Goal: Task Accomplishment & Management: Use online tool/utility

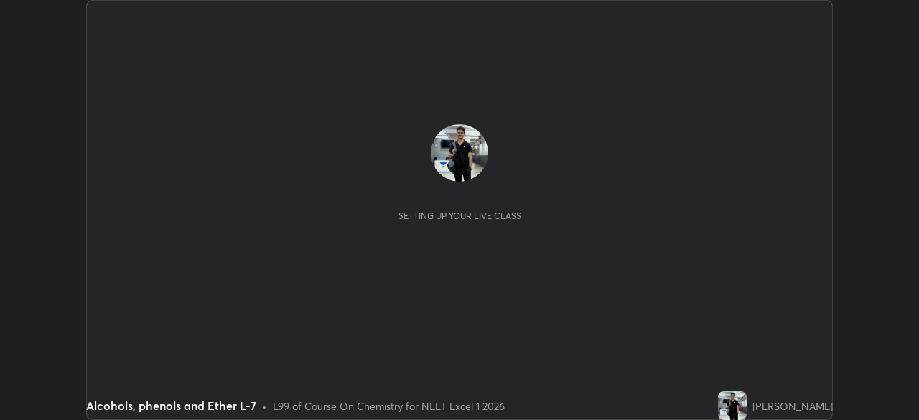
scroll to position [420, 919]
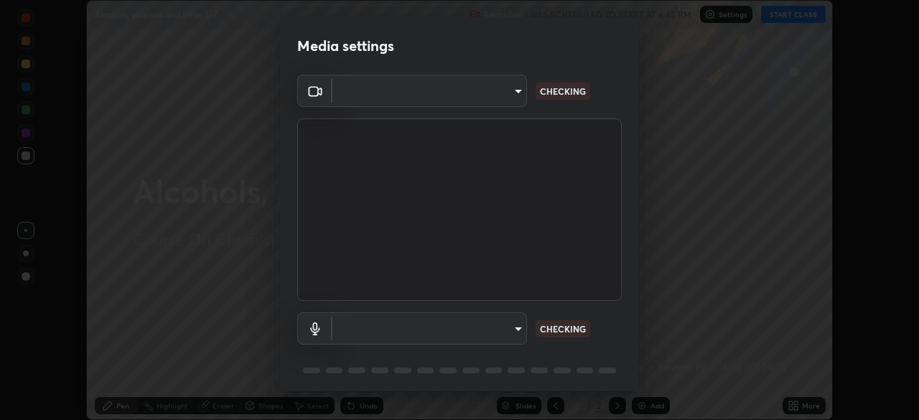
type input "fec30703c8e22cf69a8f77a224c2d994de0da897dc859dbf546555d8622b01d3"
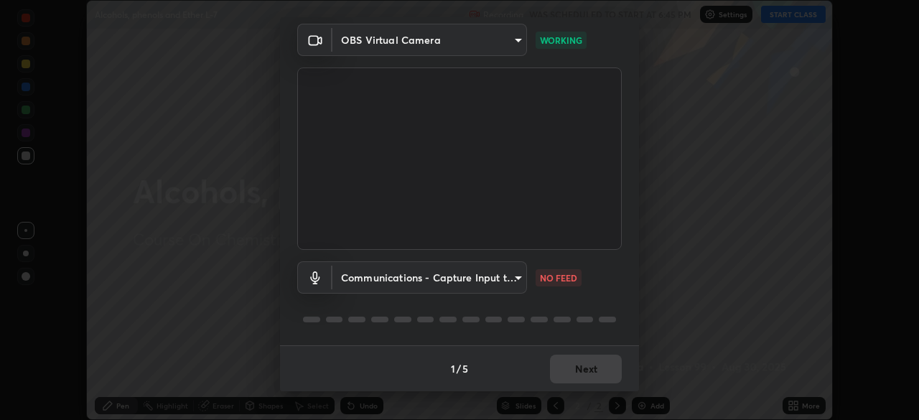
click at [516, 267] on body "Erase all Alcohols, phenols and Ether L-7 Recording WAS SCHEDULED TO START AT 6…" at bounding box center [459, 210] width 919 height 420
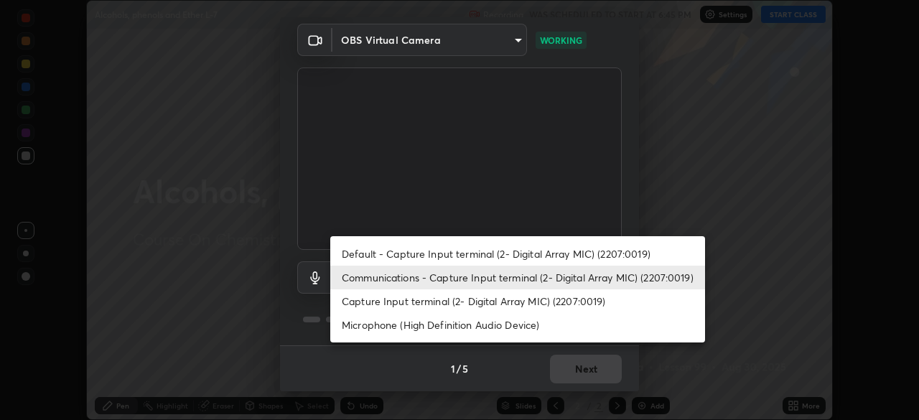
click at [493, 304] on li "Capture Input terminal (2- Digital Array MIC) (2207:0019)" at bounding box center [517, 301] width 375 height 24
type input "3570cf82885c2a8d5391158c3b4bf63883b07372aa183003420b9099fd19e0f8"
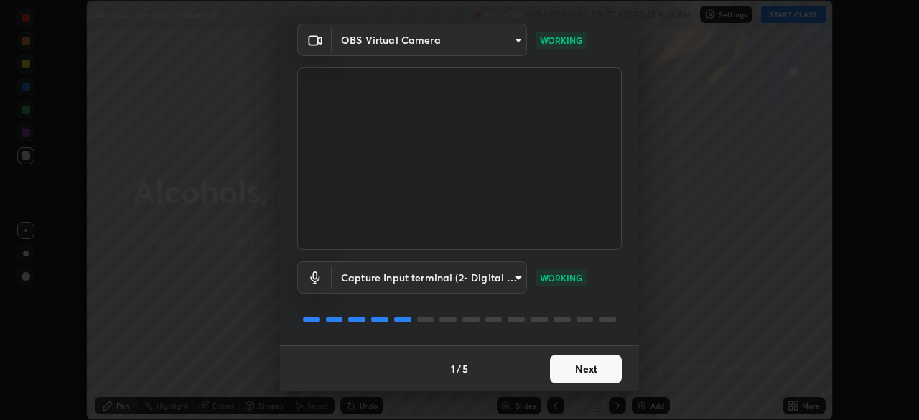
click at [599, 376] on button "Next" at bounding box center [586, 369] width 72 height 29
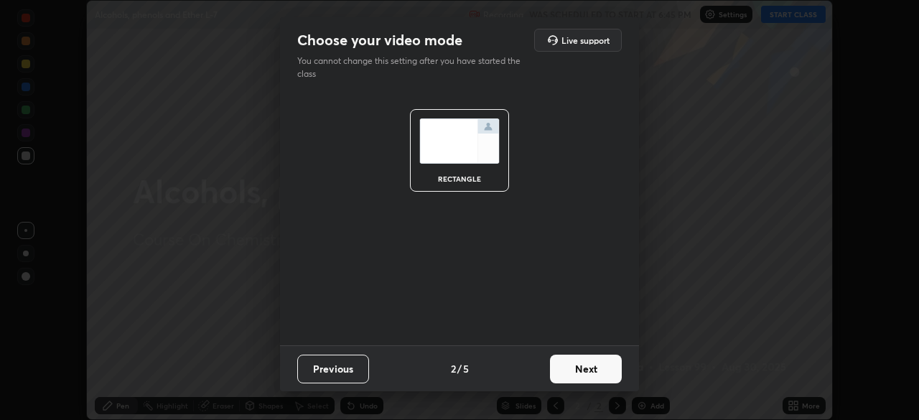
scroll to position [0, 0]
click at [597, 376] on button "Next" at bounding box center [586, 369] width 72 height 29
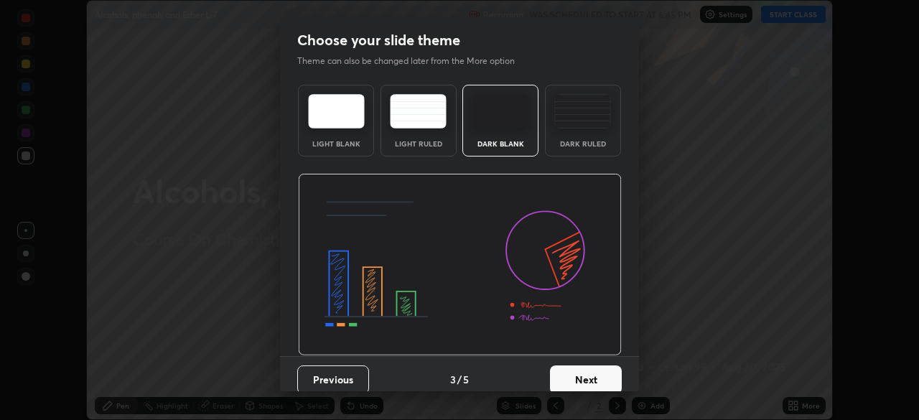
click at [595, 371] on button "Next" at bounding box center [586, 380] width 72 height 29
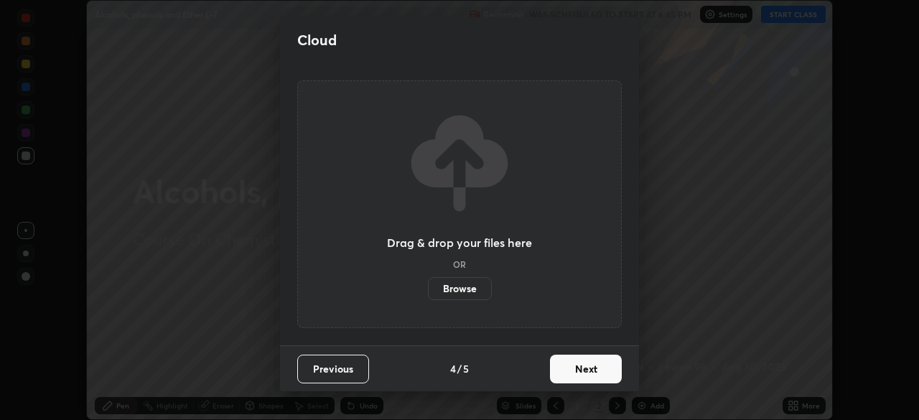
click at [598, 368] on button "Next" at bounding box center [586, 369] width 72 height 29
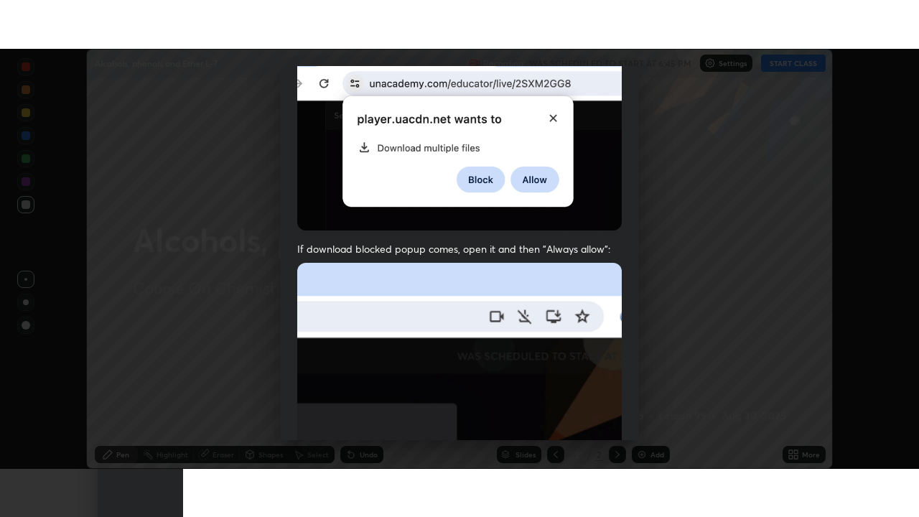
scroll to position [344, 0]
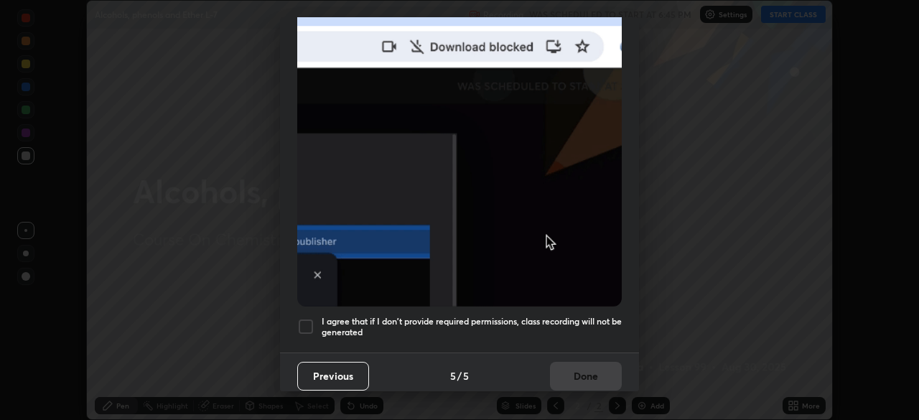
click at [310, 318] on div at bounding box center [305, 326] width 17 height 17
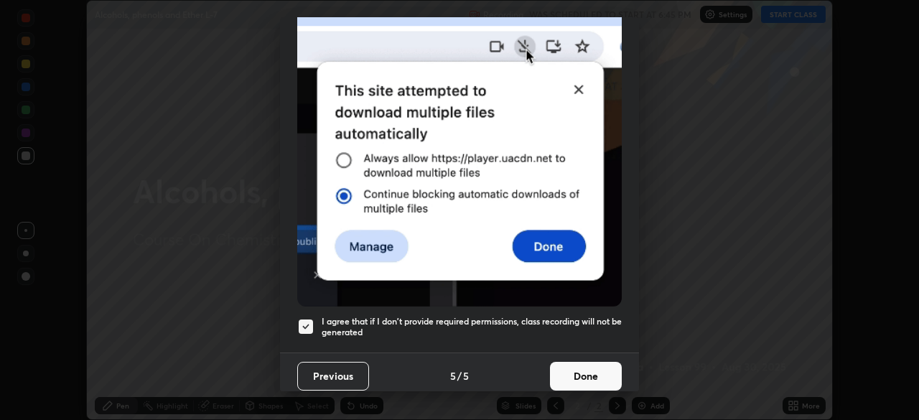
click at [592, 370] on button "Done" at bounding box center [586, 376] width 72 height 29
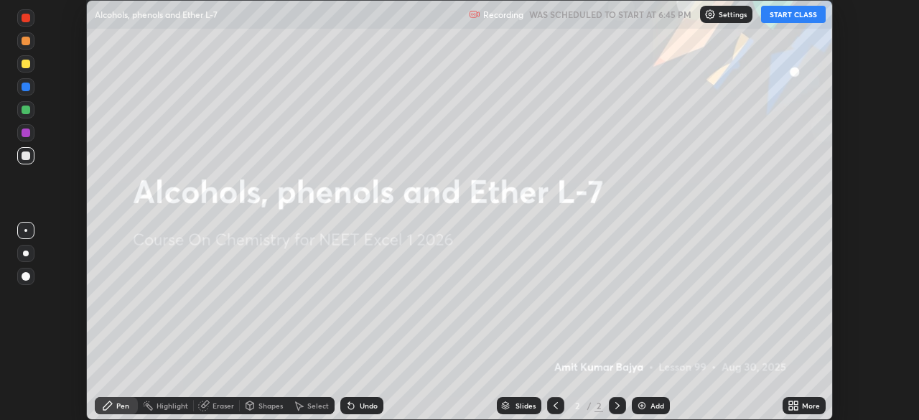
click at [653, 402] on div "Add" at bounding box center [658, 405] width 14 height 7
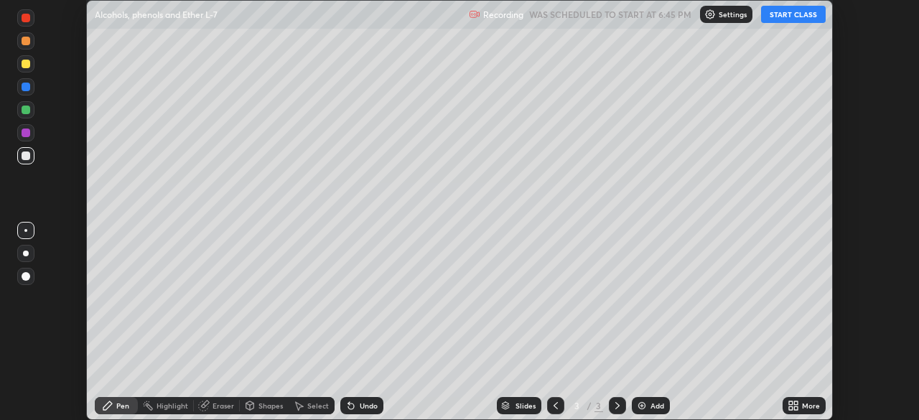
click at [791, 408] on icon at bounding box center [791, 408] width 4 height 4
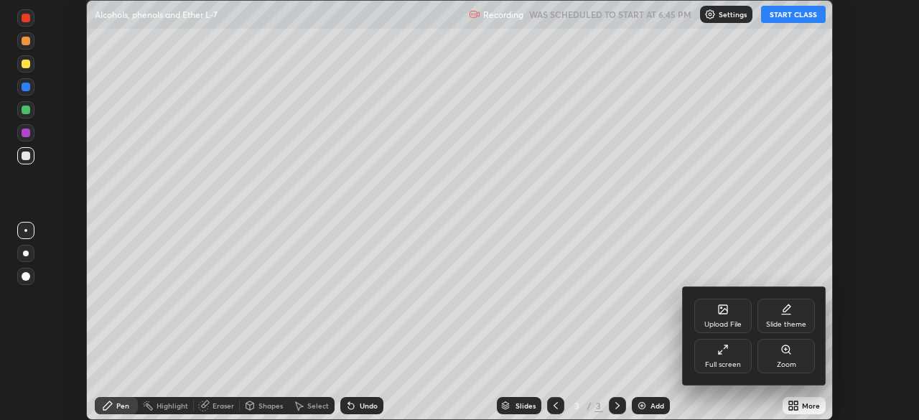
click at [733, 358] on div "Full screen" at bounding box center [722, 356] width 57 height 34
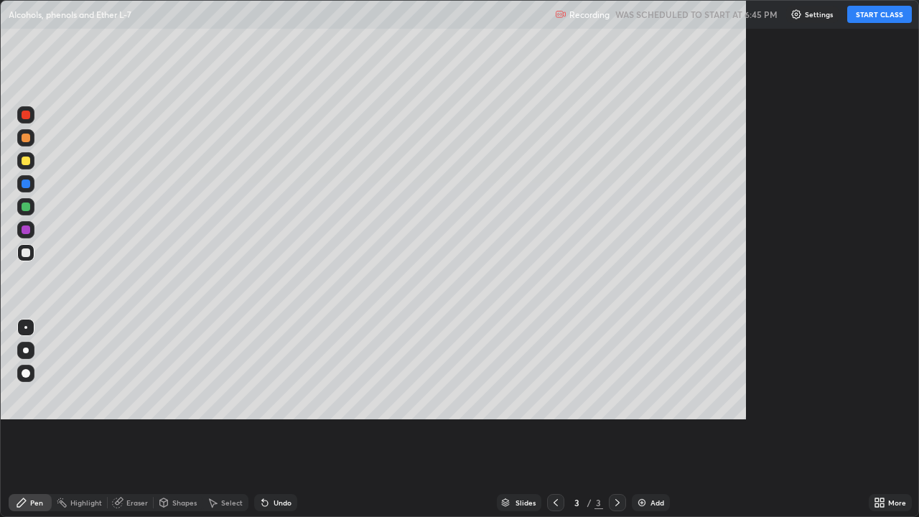
scroll to position [517, 919]
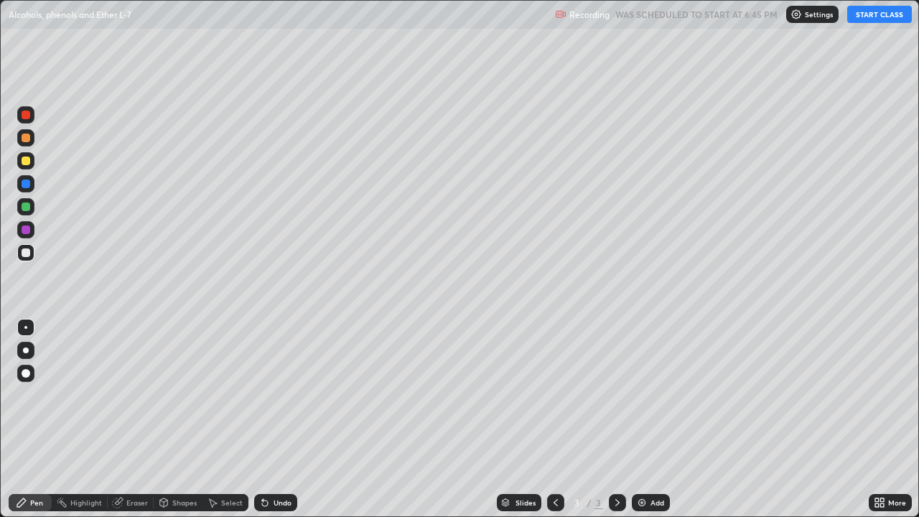
click at [872, 18] on button "START CLASS" at bounding box center [879, 14] width 65 height 17
click at [27, 228] on div at bounding box center [26, 229] width 9 height 9
click at [27, 253] on div at bounding box center [26, 252] width 9 height 9
click at [34, 118] on div at bounding box center [25, 114] width 17 height 17
click at [31, 159] on div at bounding box center [25, 160] width 17 height 17
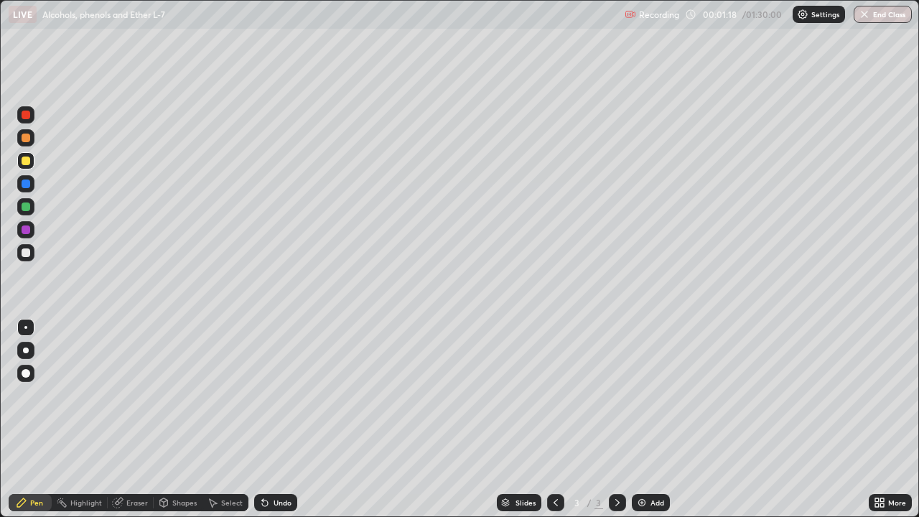
click at [28, 117] on div at bounding box center [26, 115] width 9 height 9
click at [34, 209] on div at bounding box center [25, 206] width 17 height 17
click at [27, 253] on div at bounding box center [26, 252] width 9 height 9
click at [27, 162] on div at bounding box center [26, 161] width 9 height 9
click at [27, 184] on div at bounding box center [26, 184] width 9 height 9
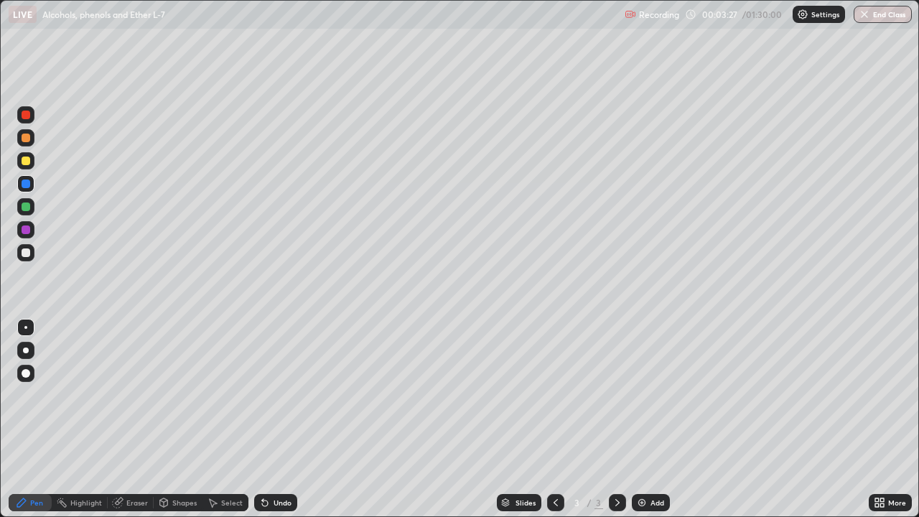
click at [32, 214] on div at bounding box center [25, 206] width 17 height 23
click at [33, 229] on div at bounding box center [25, 229] width 17 height 17
click at [29, 253] on div at bounding box center [26, 252] width 9 height 9
click at [29, 208] on div at bounding box center [26, 207] width 9 height 9
click at [31, 251] on div at bounding box center [25, 252] width 17 height 17
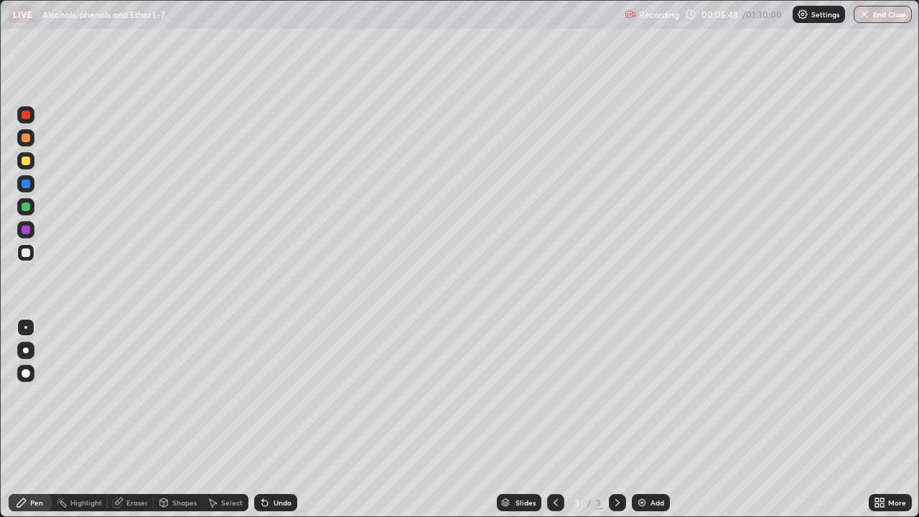
click at [27, 159] on div at bounding box center [26, 161] width 9 height 9
click at [32, 116] on div at bounding box center [25, 114] width 17 height 17
click at [34, 208] on div at bounding box center [25, 206] width 17 height 17
click at [27, 230] on div at bounding box center [26, 229] width 9 height 9
click at [29, 253] on div at bounding box center [26, 252] width 9 height 9
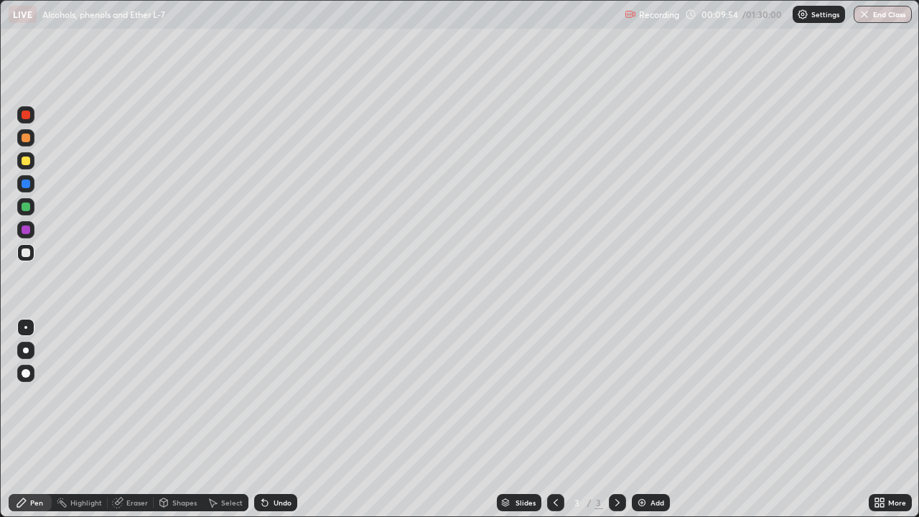
click at [654, 419] on div "Add" at bounding box center [658, 502] width 14 height 7
click at [28, 159] on div at bounding box center [26, 161] width 9 height 9
click at [33, 137] on div at bounding box center [25, 137] width 17 height 17
click at [31, 250] on div at bounding box center [25, 252] width 17 height 17
click at [27, 207] on div at bounding box center [26, 207] width 9 height 9
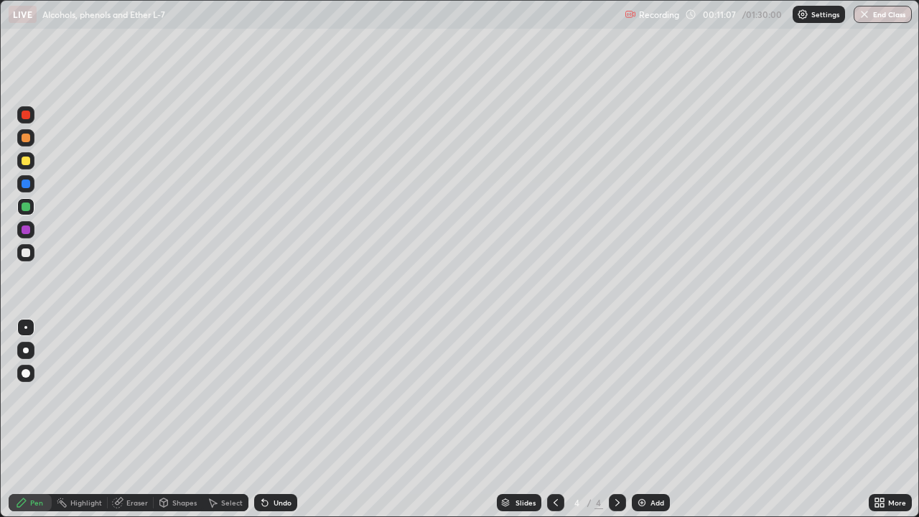
click at [33, 229] on div at bounding box center [25, 229] width 17 height 17
click at [32, 253] on div at bounding box center [25, 252] width 17 height 17
click at [31, 206] on div at bounding box center [25, 206] width 17 height 17
click at [29, 230] on div at bounding box center [26, 229] width 9 height 9
click at [29, 183] on div at bounding box center [26, 184] width 9 height 9
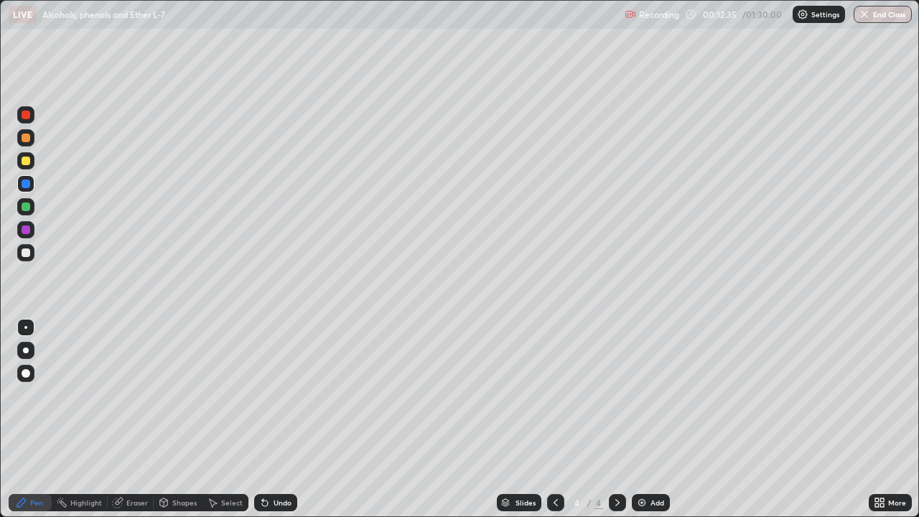
click at [266, 419] on icon at bounding box center [264, 502] width 11 height 11
click at [274, 419] on div "Undo" at bounding box center [283, 502] width 18 height 7
click at [276, 419] on div "Undo" at bounding box center [283, 502] width 18 height 7
click at [282, 419] on div "Undo" at bounding box center [283, 502] width 18 height 7
click at [33, 258] on div at bounding box center [25, 252] width 17 height 17
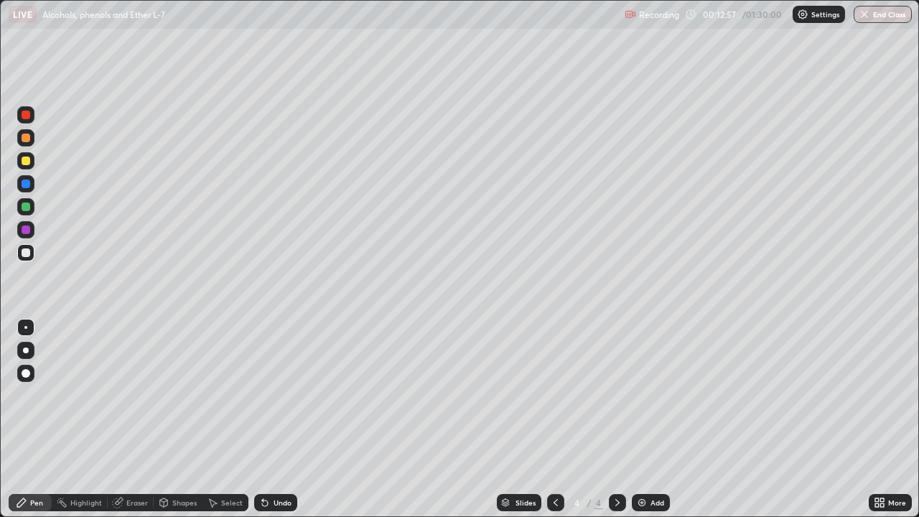
click at [34, 164] on div at bounding box center [25, 160] width 17 height 17
click at [31, 139] on div at bounding box center [25, 137] width 17 height 17
click at [33, 248] on div at bounding box center [25, 252] width 17 height 17
click at [29, 180] on div at bounding box center [25, 183] width 17 height 17
click at [27, 252] on div at bounding box center [26, 252] width 9 height 9
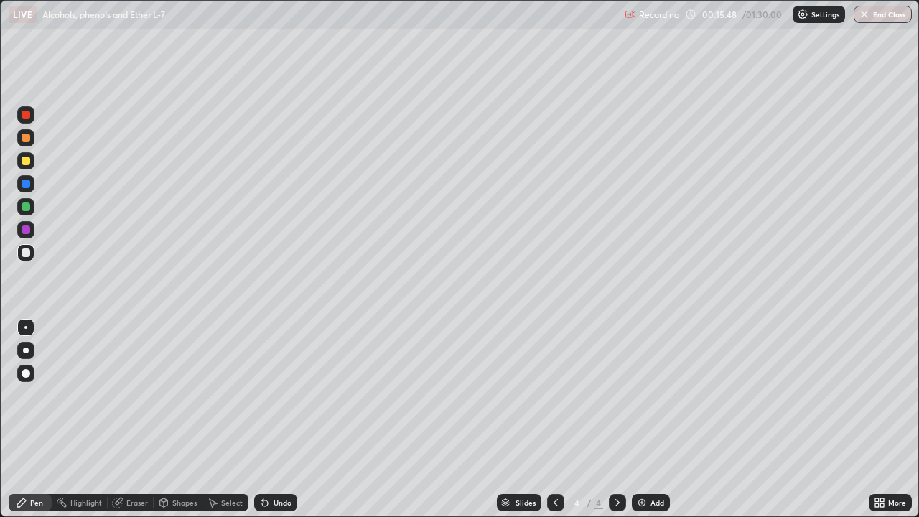
click at [32, 208] on div at bounding box center [25, 206] width 17 height 17
click at [31, 117] on div at bounding box center [25, 114] width 17 height 17
click at [33, 228] on div at bounding box center [25, 229] width 17 height 17
click at [29, 162] on div at bounding box center [26, 161] width 9 height 9
click at [29, 254] on div at bounding box center [26, 252] width 9 height 9
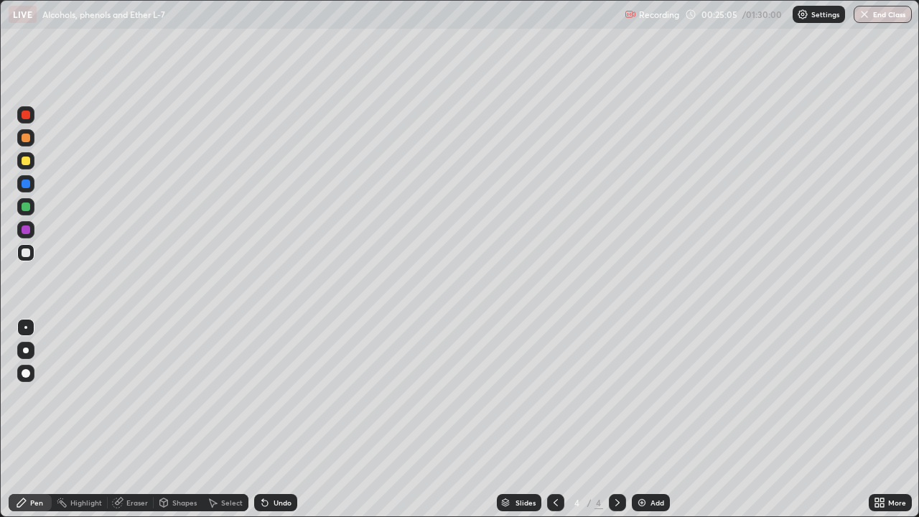
click at [657, 419] on div "Add" at bounding box center [658, 502] width 14 height 7
click at [32, 160] on div at bounding box center [25, 160] width 17 height 17
click at [29, 118] on div at bounding box center [25, 114] width 17 height 17
click at [32, 251] on div at bounding box center [25, 252] width 17 height 17
click at [27, 115] on div at bounding box center [26, 115] width 9 height 9
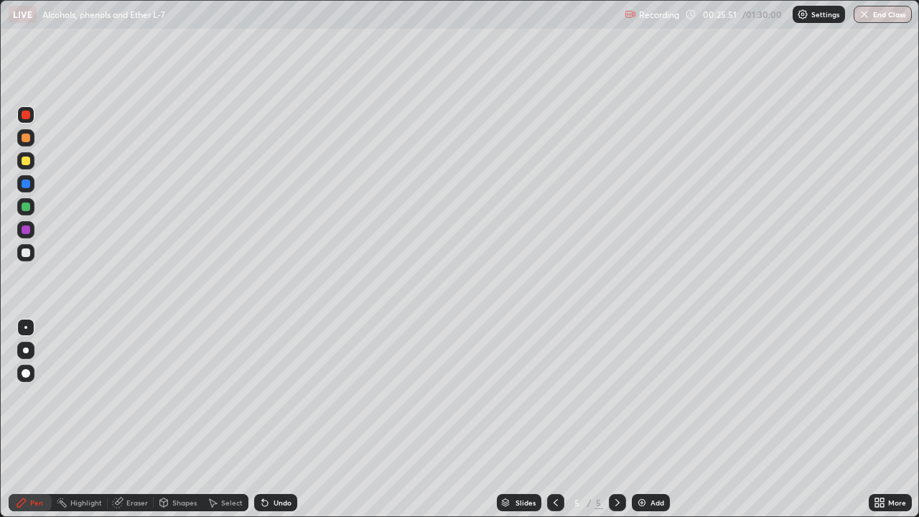
click at [27, 159] on div at bounding box center [26, 161] width 9 height 9
click at [31, 229] on div at bounding box center [25, 229] width 17 height 17
click at [33, 205] on div at bounding box center [25, 206] width 17 height 17
click at [29, 252] on div at bounding box center [26, 252] width 9 height 9
click at [29, 205] on div at bounding box center [26, 207] width 9 height 9
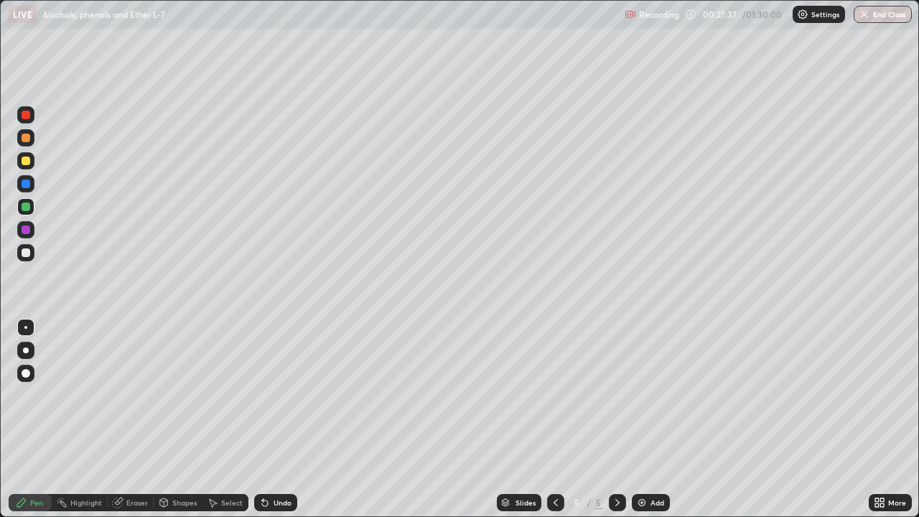
click at [29, 140] on div at bounding box center [26, 138] width 9 height 9
click at [32, 160] on div at bounding box center [25, 160] width 17 height 17
click at [32, 210] on div at bounding box center [25, 206] width 17 height 17
click at [27, 252] on div at bounding box center [26, 252] width 9 height 9
click at [33, 157] on div at bounding box center [25, 160] width 17 height 17
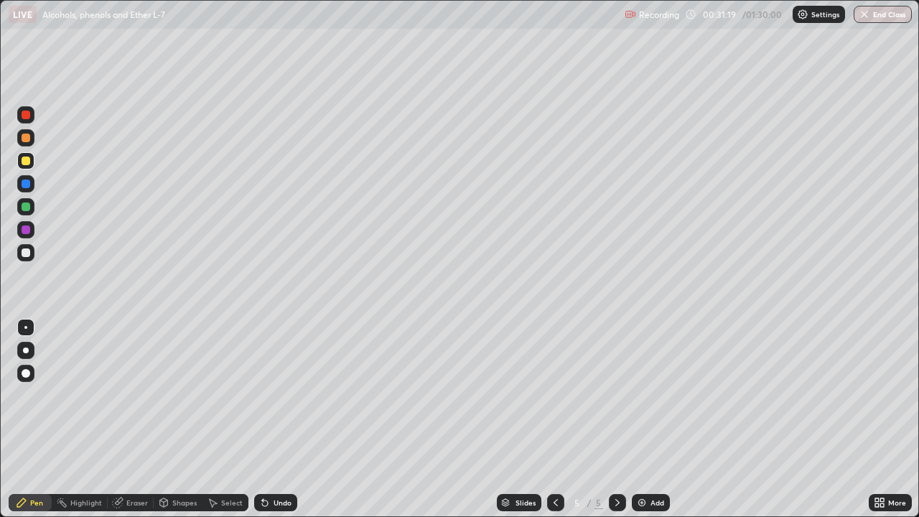
click at [31, 251] on div at bounding box center [25, 252] width 17 height 17
click at [131, 419] on div "Eraser" at bounding box center [137, 502] width 22 height 7
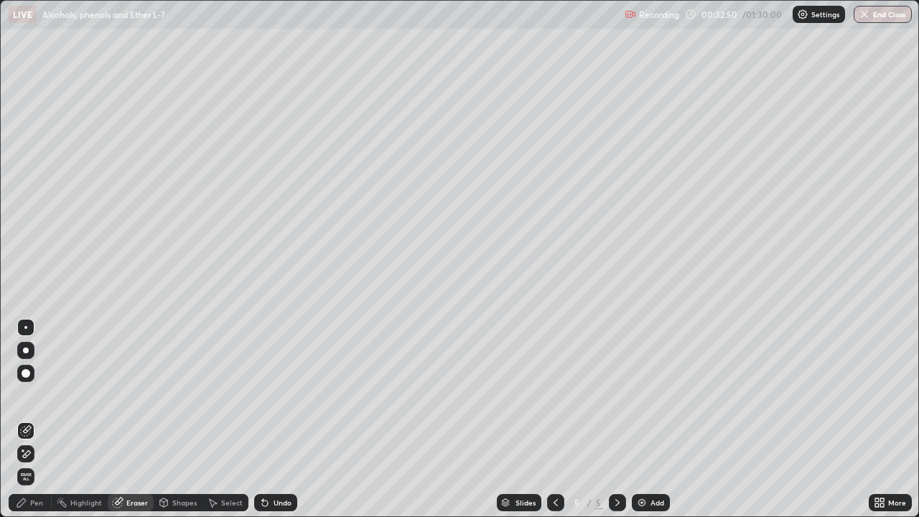
click at [34, 419] on div "Pen" at bounding box center [36, 502] width 13 height 7
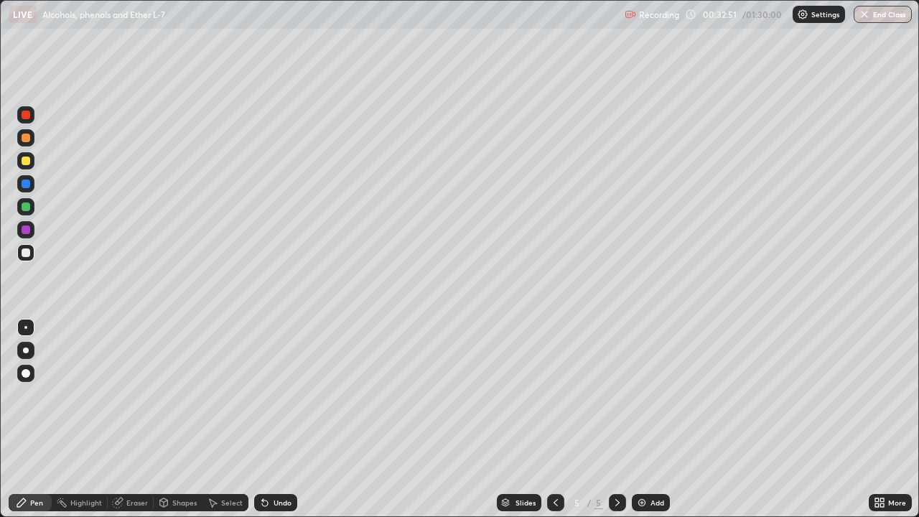
click at [31, 115] on div at bounding box center [25, 114] width 17 height 17
click at [29, 160] on div at bounding box center [26, 161] width 9 height 9
click at [279, 419] on div "Undo" at bounding box center [275, 502] width 43 height 17
click at [27, 251] on div at bounding box center [26, 252] width 9 height 9
click at [284, 419] on div "Undo" at bounding box center [275, 502] width 43 height 17
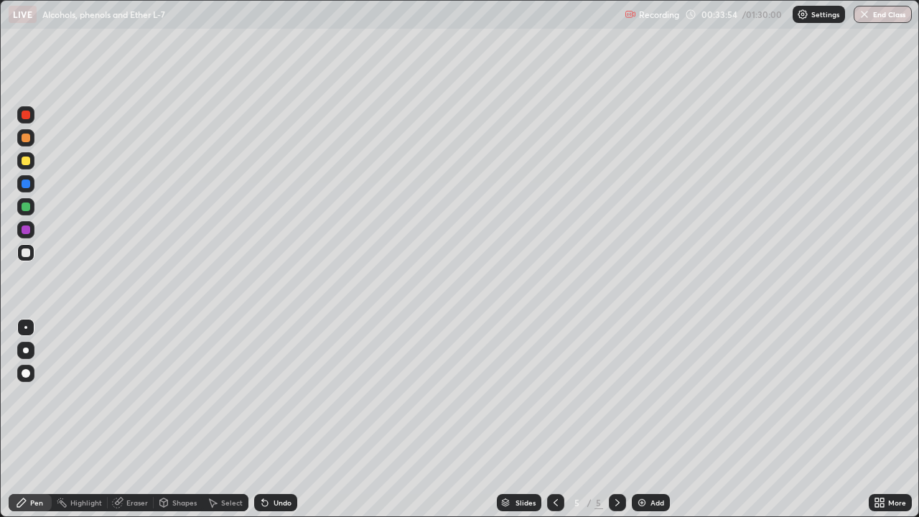
click at [286, 419] on div "Undo" at bounding box center [275, 502] width 43 height 17
click at [288, 419] on div "Undo" at bounding box center [275, 502] width 43 height 17
click at [287, 419] on div "Undo" at bounding box center [275, 502] width 43 height 17
click at [287, 419] on div "Undo" at bounding box center [283, 502] width 18 height 7
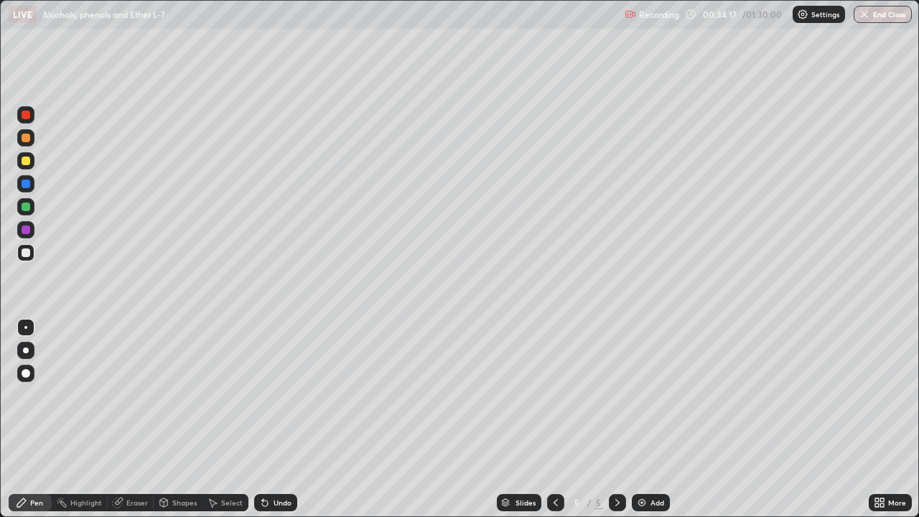
click at [31, 231] on div at bounding box center [25, 229] width 17 height 17
click at [27, 207] on div at bounding box center [26, 207] width 9 height 9
click at [29, 227] on div at bounding box center [26, 229] width 9 height 9
click at [33, 253] on div at bounding box center [25, 252] width 17 height 17
click at [29, 136] on div at bounding box center [26, 138] width 9 height 9
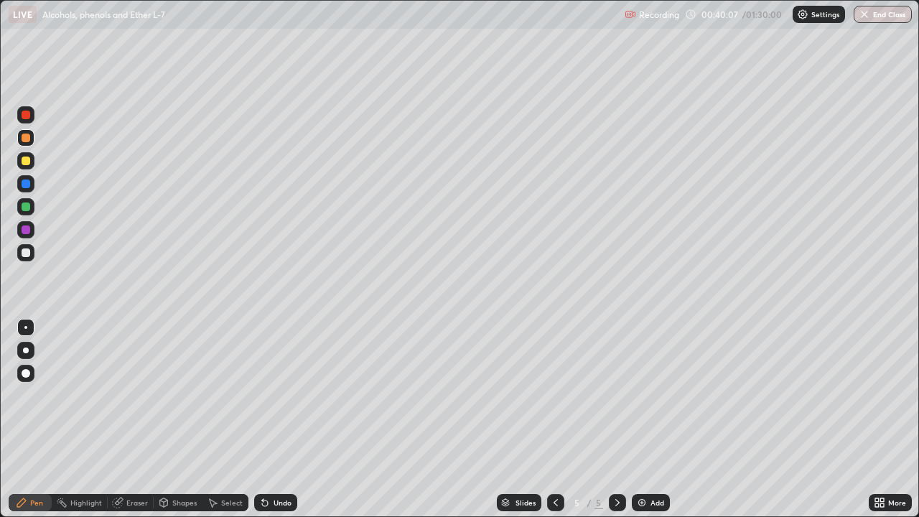
click at [27, 115] on div at bounding box center [26, 115] width 9 height 9
click at [27, 163] on div at bounding box center [26, 161] width 9 height 9
click at [31, 253] on div at bounding box center [25, 252] width 17 height 17
click at [33, 226] on div at bounding box center [25, 229] width 17 height 17
click at [31, 253] on div at bounding box center [25, 252] width 17 height 17
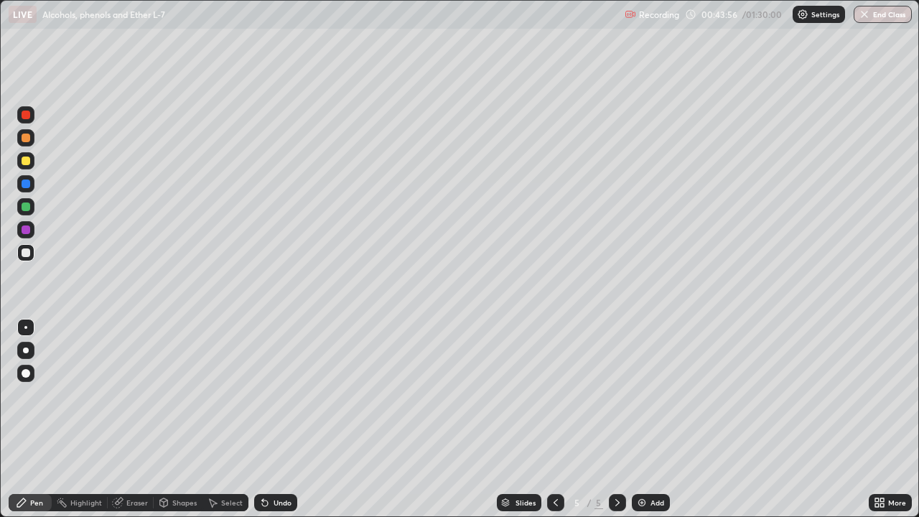
click at [27, 228] on div at bounding box center [26, 229] width 9 height 9
click at [656, 419] on div "Add" at bounding box center [658, 502] width 14 height 7
click at [29, 116] on div at bounding box center [26, 115] width 9 height 9
click at [29, 159] on div at bounding box center [26, 161] width 9 height 9
click at [33, 208] on div at bounding box center [25, 206] width 17 height 17
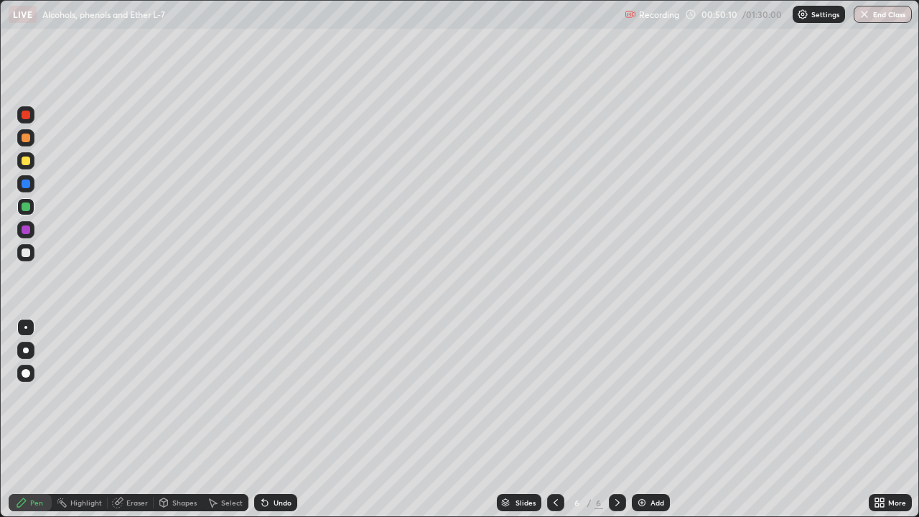
click at [29, 231] on div at bounding box center [26, 229] width 9 height 9
click at [26, 159] on div at bounding box center [26, 161] width 9 height 9
click at [27, 138] on div at bounding box center [26, 138] width 9 height 9
click at [34, 118] on div at bounding box center [25, 114] width 17 height 17
click at [134, 419] on div "Eraser" at bounding box center [137, 502] width 22 height 7
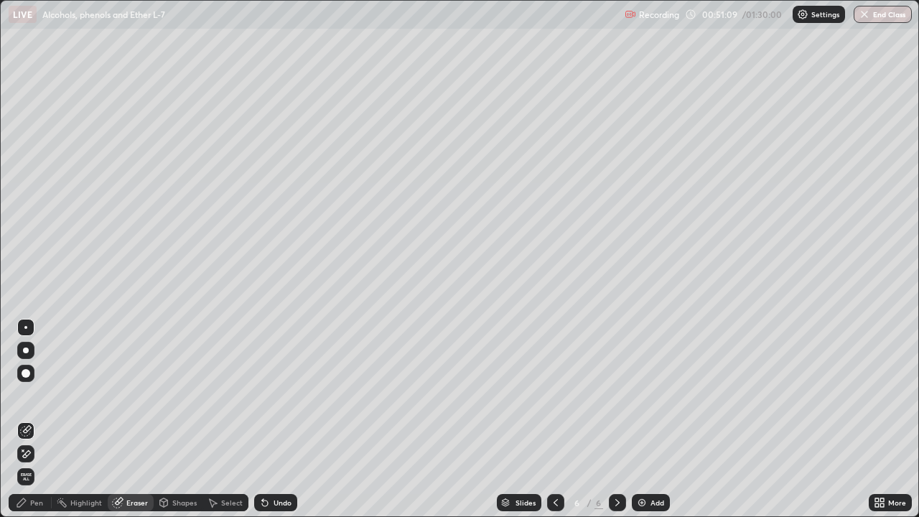
click at [34, 419] on div "Pen" at bounding box center [36, 502] width 13 height 7
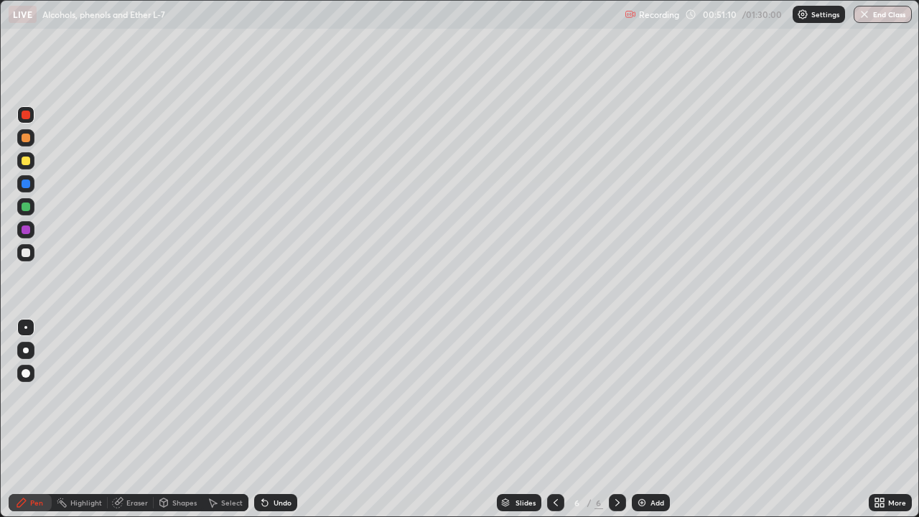
click at [27, 252] on div at bounding box center [26, 252] width 9 height 9
click at [32, 184] on div at bounding box center [25, 183] width 17 height 17
click at [29, 203] on div at bounding box center [26, 207] width 9 height 9
click at [31, 251] on div at bounding box center [25, 252] width 17 height 17
click at [124, 419] on div "Eraser" at bounding box center [131, 502] width 46 height 17
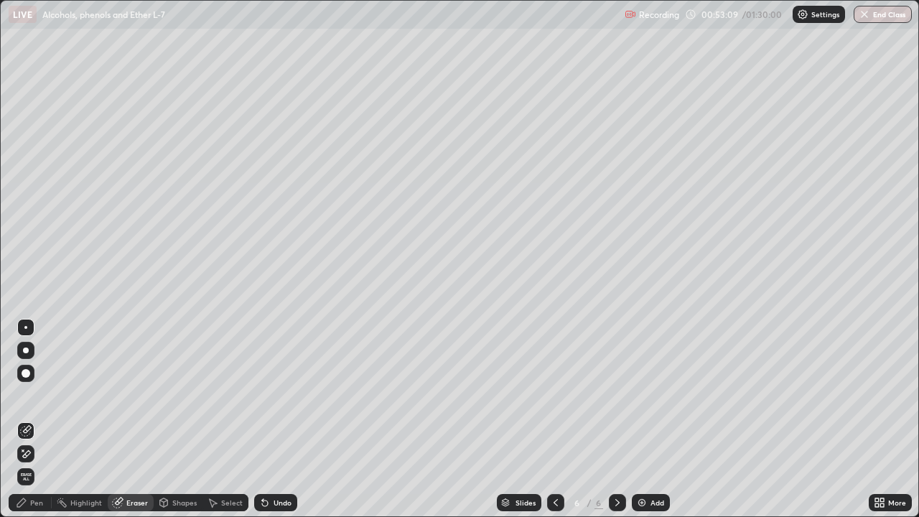
click at [33, 419] on div "Pen" at bounding box center [30, 502] width 43 height 17
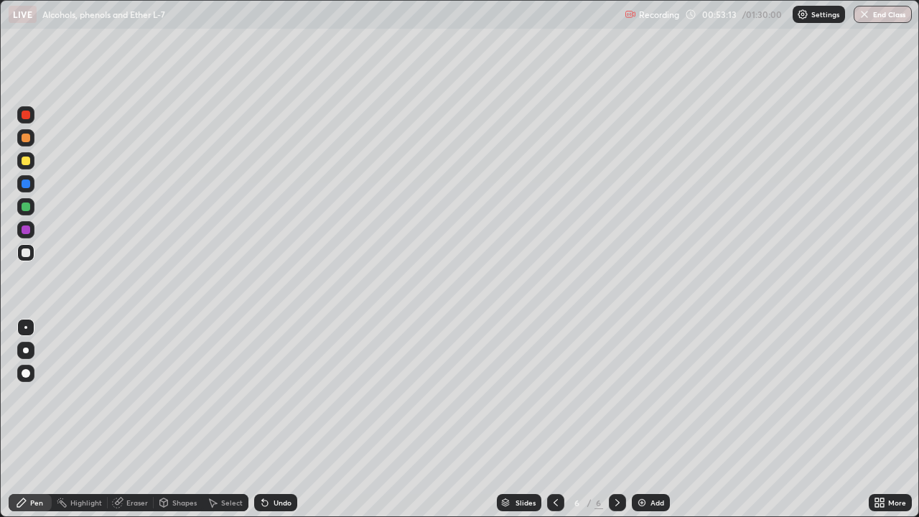
click at [129, 419] on div "Eraser" at bounding box center [137, 502] width 22 height 7
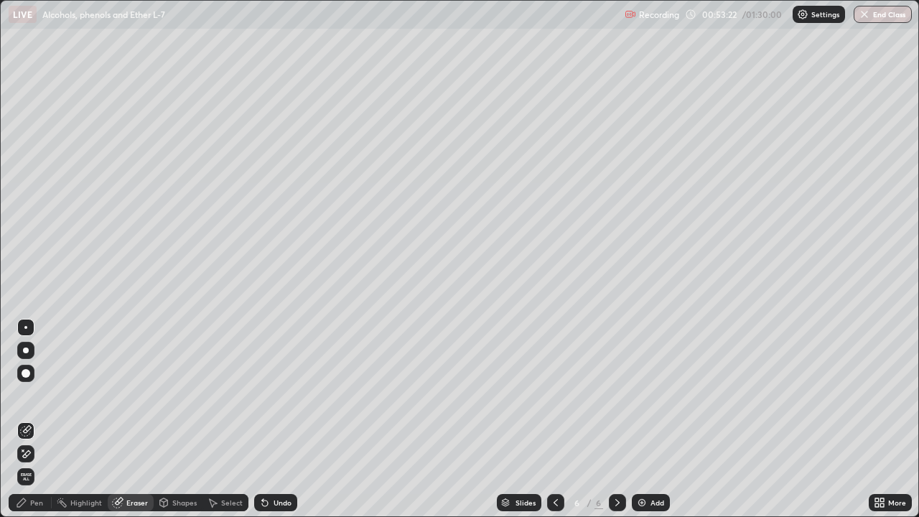
click at [34, 419] on div "Pen" at bounding box center [30, 502] width 43 height 17
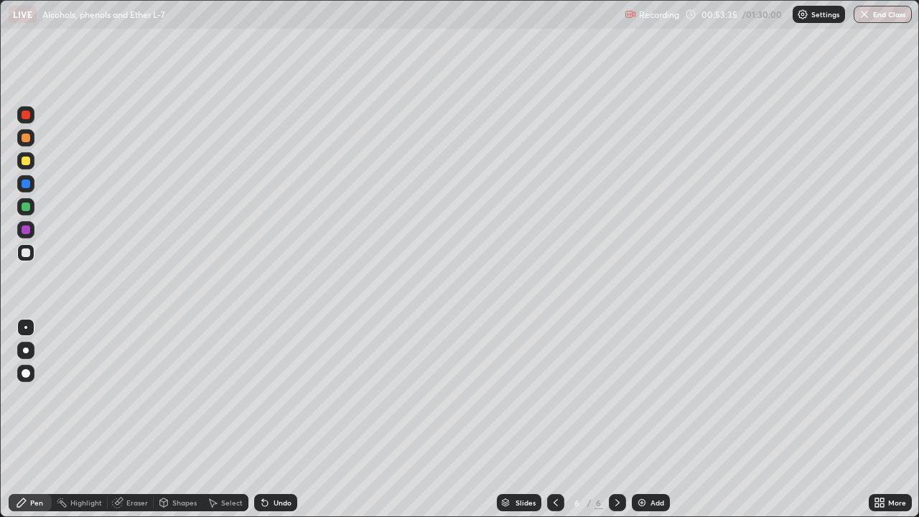
click at [27, 158] on div at bounding box center [26, 161] width 9 height 9
click at [131, 419] on div "Eraser" at bounding box center [131, 502] width 46 height 17
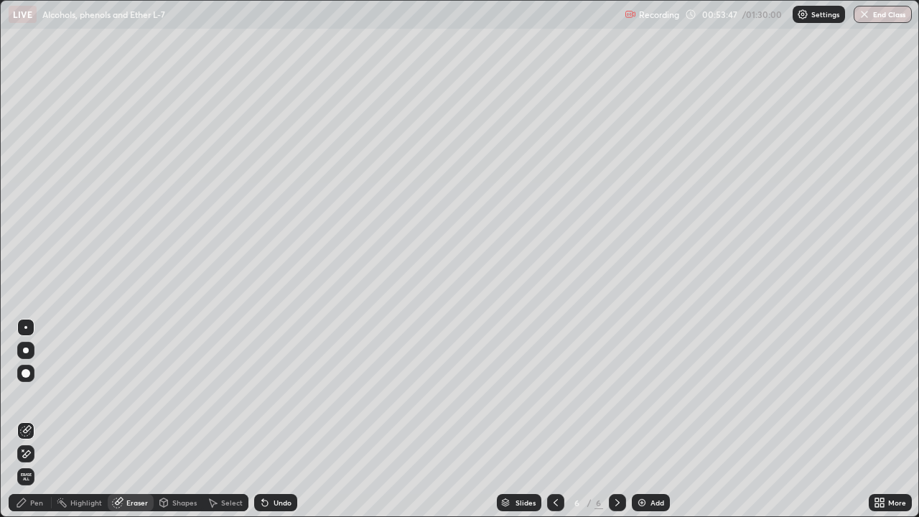
click at [32, 419] on div "Pen" at bounding box center [36, 502] width 13 height 7
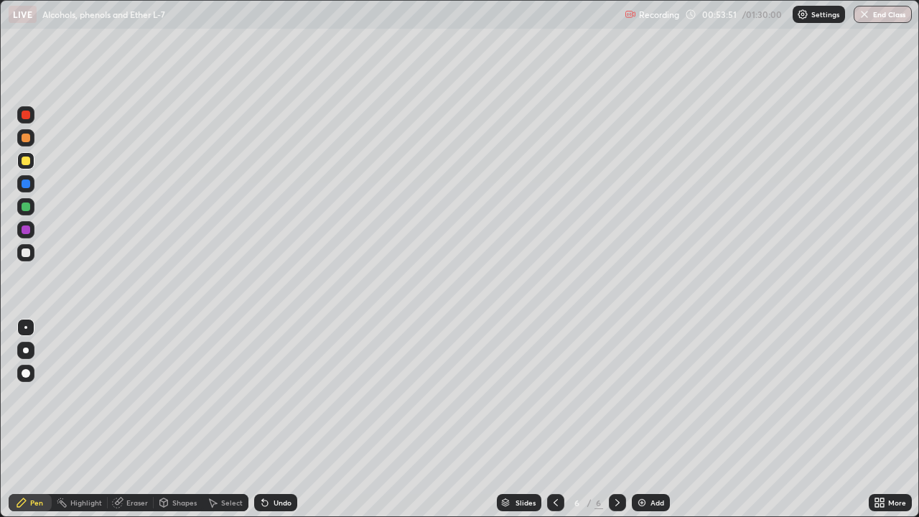
click at [29, 209] on div at bounding box center [26, 207] width 9 height 9
click at [29, 227] on div at bounding box center [26, 229] width 9 height 9
click at [28, 208] on div at bounding box center [26, 207] width 9 height 9
click at [27, 251] on div at bounding box center [26, 252] width 9 height 9
click at [27, 230] on div at bounding box center [26, 229] width 9 height 9
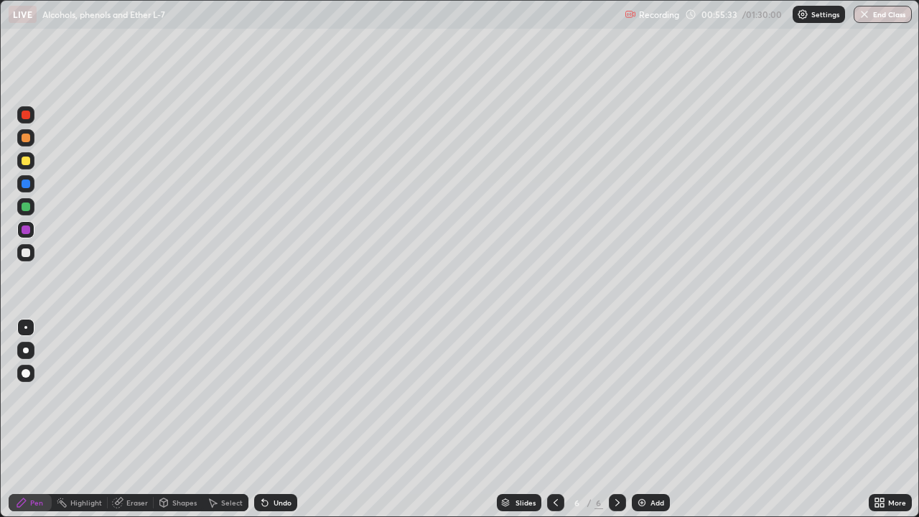
click at [27, 253] on div at bounding box center [26, 252] width 9 height 9
click at [27, 115] on div at bounding box center [26, 115] width 9 height 9
click at [646, 419] on div "Add" at bounding box center [651, 502] width 38 height 17
click at [27, 138] on div at bounding box center [26, 138] width 9 height 9
click at [32, 116] on div at bounding box center [25, 114] width 17 height 17
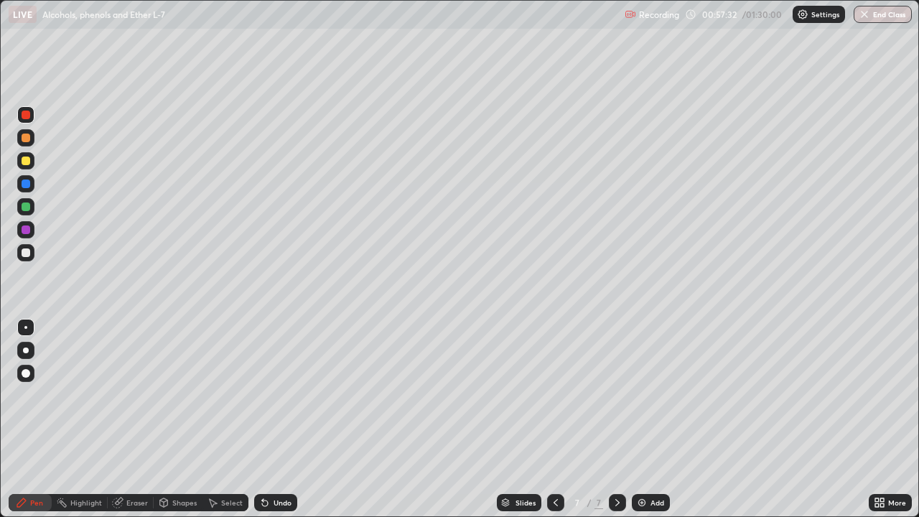
click at [27, 161] on div at bounding box center [26, 161] width 9 height 9
click at [27, 230] on div at bounding box center [26, 229] width 9 height 9
click at [32, 162] on div at bounding box center [25, 160] width 17 height 17
click at [29, 249] on div at bounding box center [26, 252] width 9 height 9
click at [32, 205] on div at bounding box center [25, 206] width 17 height 17
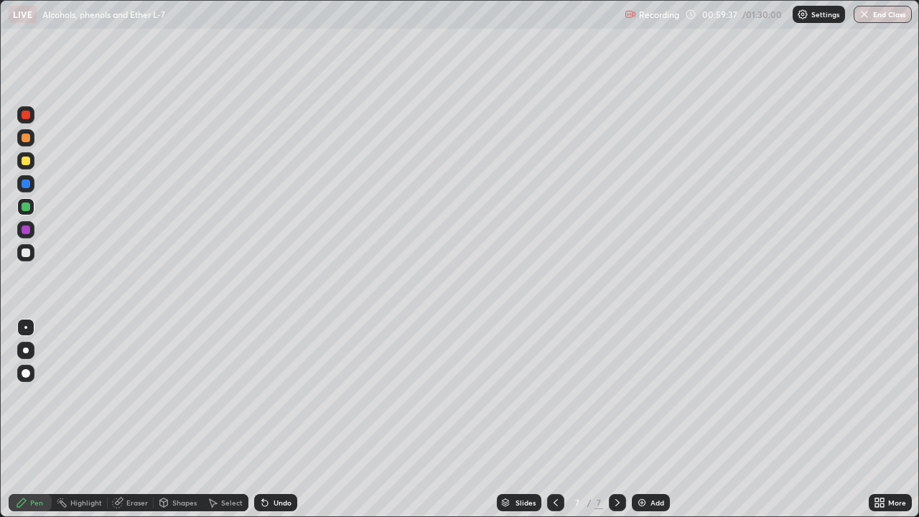
click at [29, 208] on div at bounding box center [26, 207] width 9 height 9
click at [28, 230] on div at bounding box center [26, 229] width 9 height 9
click at [29, 254] on div at bounding box center [26, 252] width 9 height 9
click at [269, 419] on div "Undo" at bounding box center [275, 502] width 43 height 17
click at [270, 419] on div "Undo" at bounding box center [275, 502] width 43 height 17
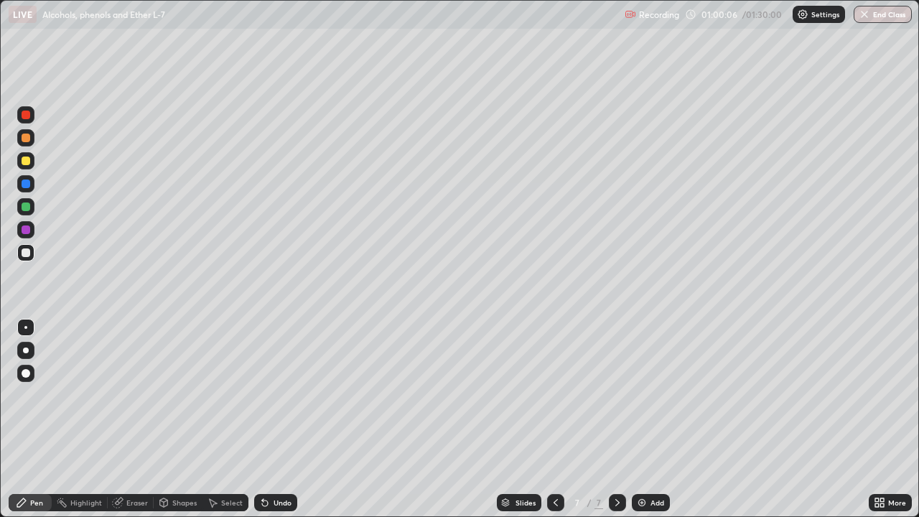
click at [270, 419] on div "Undo" at bounding box center [275, 502] width 43 height 17
click at [269, 419] on icon at bounding box center [264, 502] width 11 height 11
click at [269, 419] on div "Undo" at bounding box center [275, 502] width 43 height 17
click at [270, 419] on div "Undo" at bounding box center [275, 502] width 43 height 17
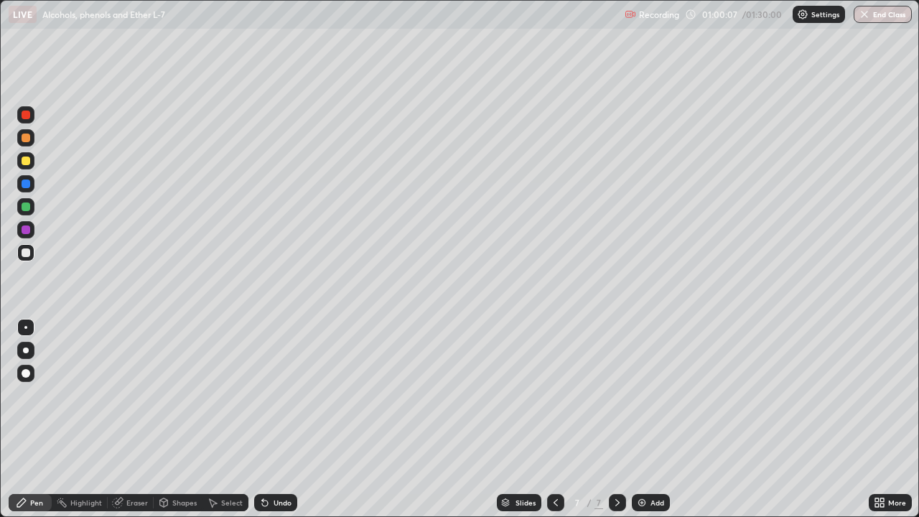
click at [267, 419] on icon at bounding box center [264, 502] width 11 height 11
click at [27, 160] on div at bounding box center [26, 161] width 9 height 9
click at [27, 182] on div at bounding box center [26, 184] width 9 height 9
click at [29, 137] on div at bounding box center [26, 138] width 9 height 9
click at [27, 113] on div at bounding box center [26, 115] width 9 height 9
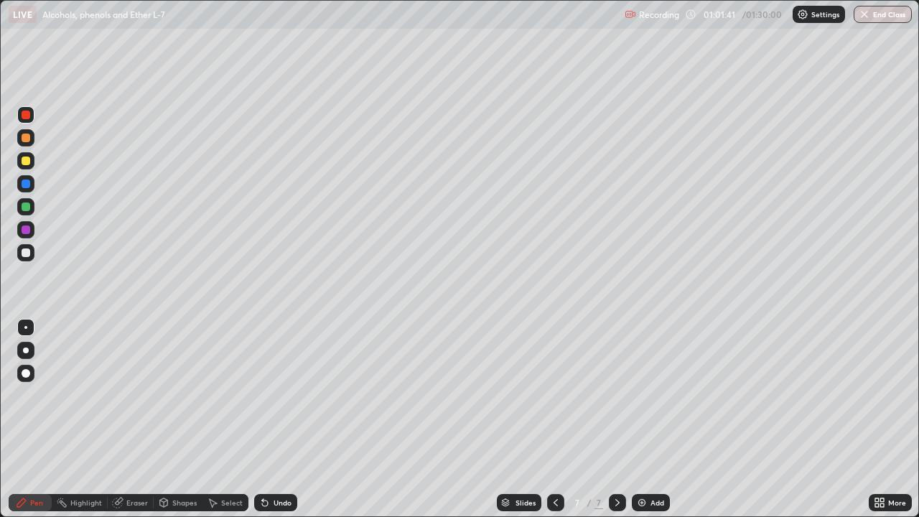
click at [29, 229] on div at bounding box center [26, 229] width 9 height 9
click at [32, 251] on div at bounding box center [25, 252] width 17 height 17
click at [32, 231] on div at bounding box center [25, 229] width 17 height 17
click at [27, 253] on div at bounding box center [26, 252] width 9 height 9
click at [27, 233] on div at bounding box center [26, 229] width 9 height 9
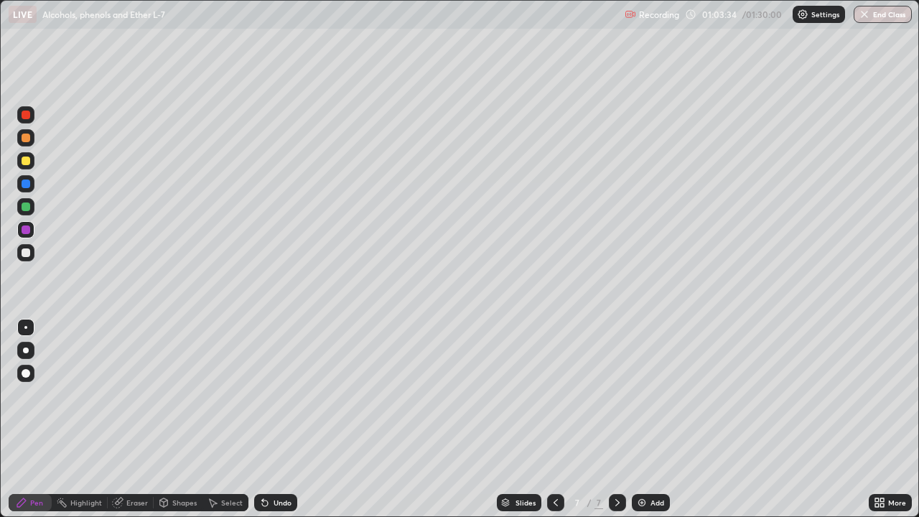
click at [32, 116] on div at bounding box center [25, 114] width 17 height 17
click at [27, 160] on div at bounding box center [26, 161] width 9 height 9
click at [33, 116] on div at bounding box center [25, 114] width 17 height 17
click at [29, 252] on div at bounding box center [26, 252] width 9 height 9
click at [34, 204] on div at bounding box center [25, 206] width 17 height 17
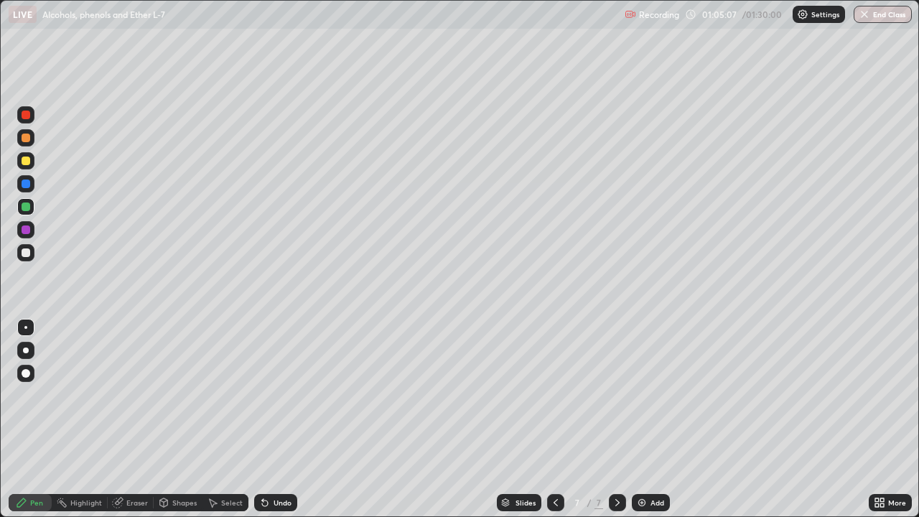
click at [27, 252] on div at bounding box center [26, 252] width 9 height 9
click at [27, 166] on div at bounding box center [25, 160] width 17 height 17
click at [29, 256] on div at bounding box center [26, 252] width 9 height 9
click at [27, 206] on div at bounding box center [26, 207] width 9 height 9
click at [31, 253] on div at bounding box center [25, 252] width 17 height 17
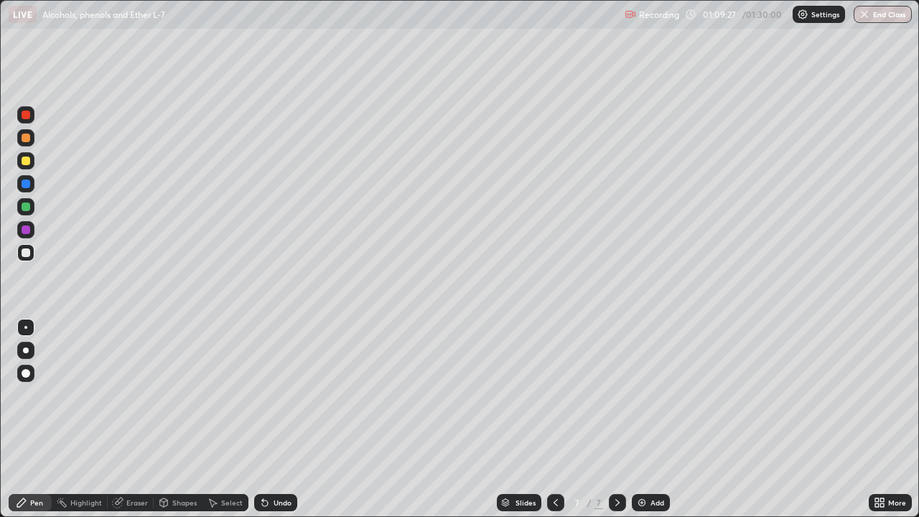
click at [27, 160] on div at bounding box center [26, 161] width 9 height 9
click at [23, 136] on div at bounding box center [26, 138] width 9 height 9
click at [651, 419] on div "Add" at bounding box center [658, 502] width 14 height 7
click at [27, 114] on div at bounding box center [26, 115] width 9 height 9
click at [27, 140] on div at bounding box center [26, 138] width 9 height 9
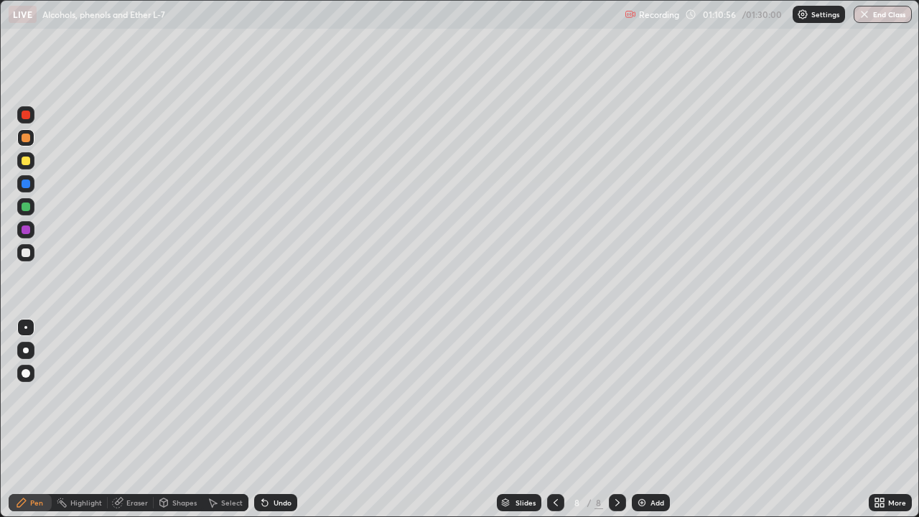
click at [33, 162] on div at bounding box center [25, 160] width 17 height 17
click at [33, 252] on div at bounding box center [25, 252] width 17 height 17
click at [32, 229] on div at bounding box center [25, 229] width 17 height 17
click at [32, 208] on div at bounding box center [25, 206] width 17 height 17
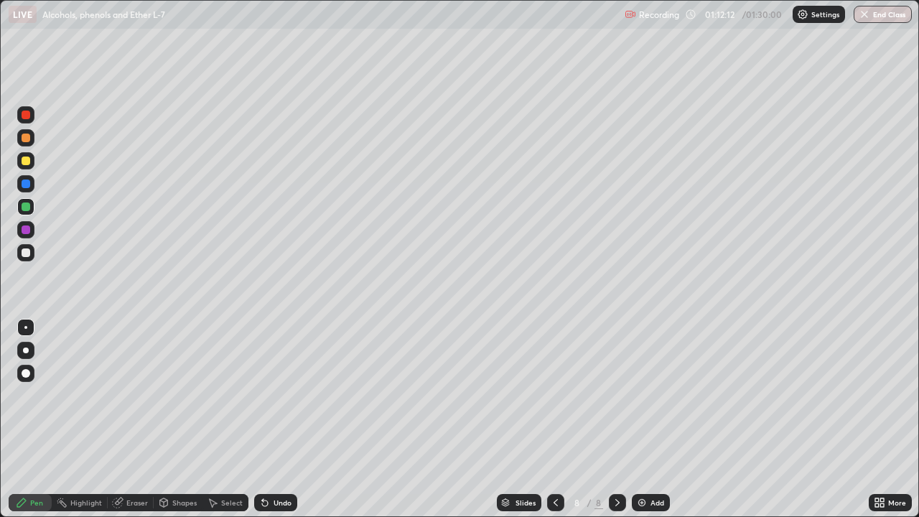
click at [286, 419] on div "Undo" at bounding box center [283, 502] width 18 height 7
click at [289, 419] on div "Undo" at bounding box center [275, 502] width 43 height 17
click at [27, 184] on div at bounding box center [26, 184] width 9 height 9
click at [34, 208] on div at bounding box center [25, 206] width 17 height 17
click at [27, 253] on div at bounding box center [26, 252] width 9 height 9
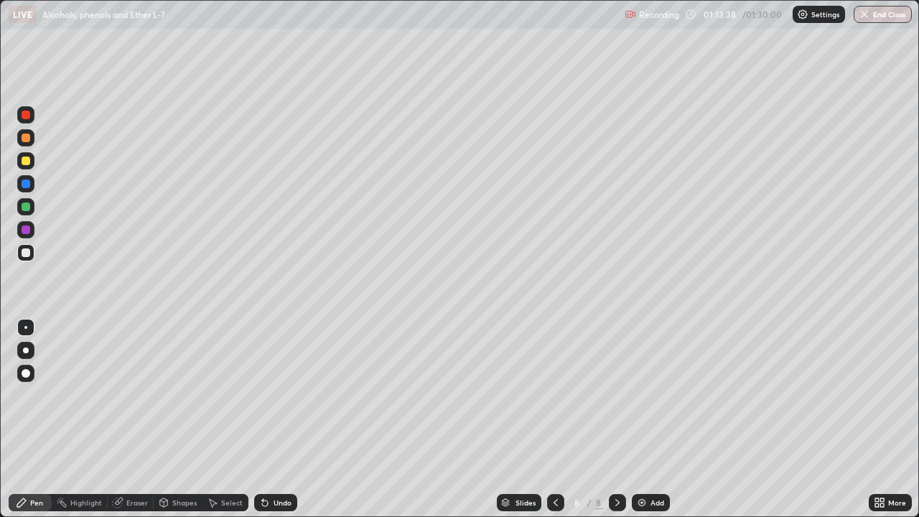
click at [27, 207] on div at bounding box center [26, 207] width 9 height 9
click at [29, 230] on div at bounding box center [26, 229] width 9 height 9
click at [32, 162] on div at bounding box center [25, 160] width 17 height 17
click at [31, 206] on div at bounding box center [25, 206] width 17 height 17
click at [29, 230] on div at bounding box center [26, 229] width 9 height 9
